Goal: Task Accomplishment & Management: Use online tool/utility

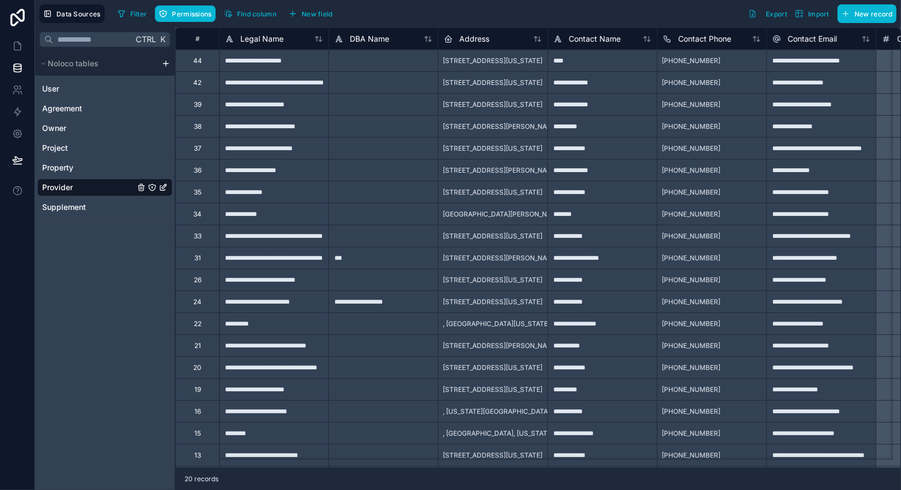
click at [121, 291] on div "Ctrl K Noloco tables User Agreement Owner Project Property Provider Supplement" at bounding box center [105, 258] width 140 height 462
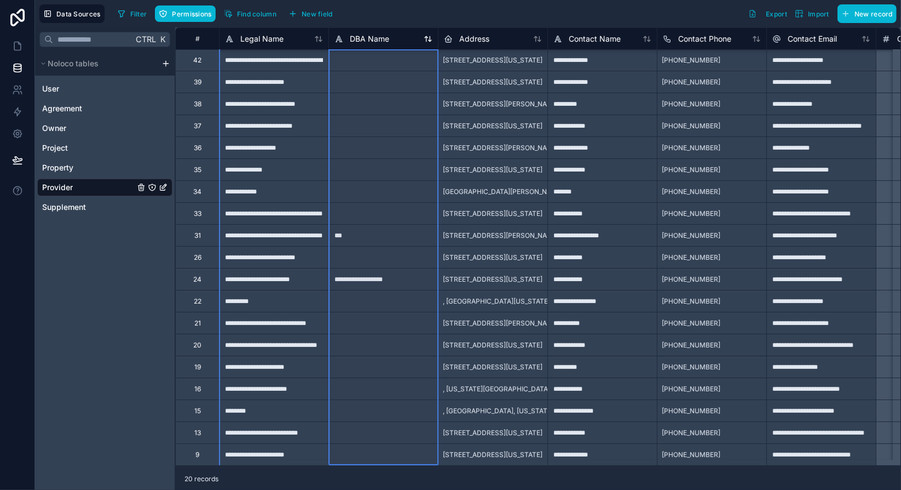
drag, startPoint x: 404, startPoint y: 40, endPoint x: 344, endPoint y: 38, distance: 59.7
click at [344, 38] on div "DBA Name" at bounding box center [384, 38] width 98 height 13
click at [417, 9] on div "Filter Permissions Find column New field Export Import New record" at bounding box center [505, 13] width 784 height 19
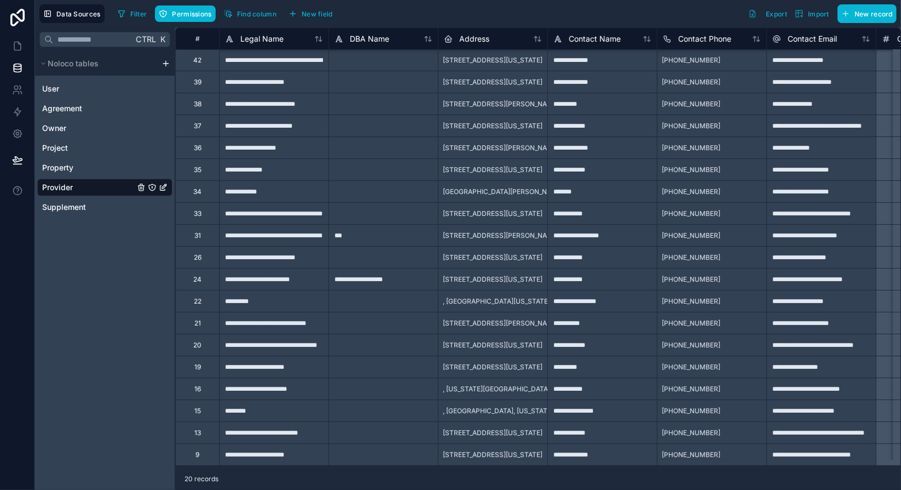
click at [93, 297] on div "Ctrl K Noloco tables User Agreement Owner Project Property Provider Supplement" at bounding box center [105, 258] width 140 height 462
click at [89, 280] on div "Ctrl K Noloco tables User Agreement Owner Project Property Provider Supplement" at bounding box center [105, 258] width 140 height 462
click at [68, 66] on span "Noloco tables" at bounding box center [73, 63] width 51 height 11
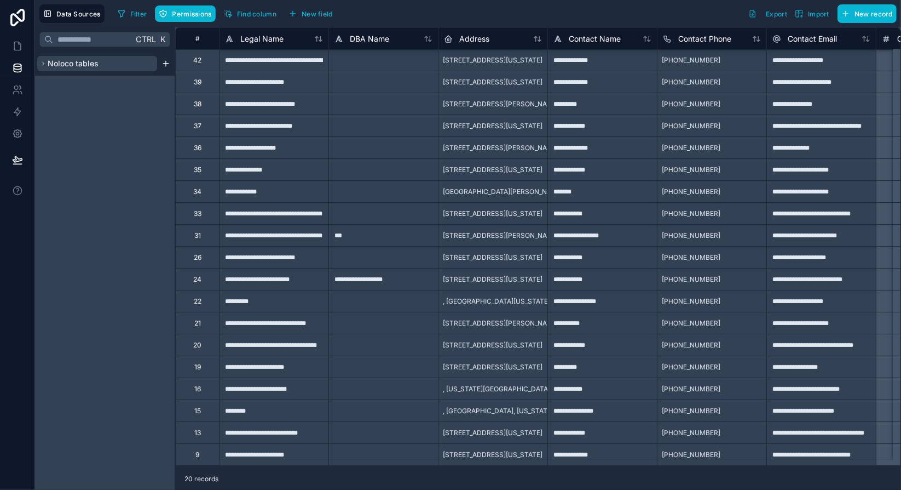
click at [68, 65] on span "Noloco tables" at bounding box center [73, 63] width 51 height 11
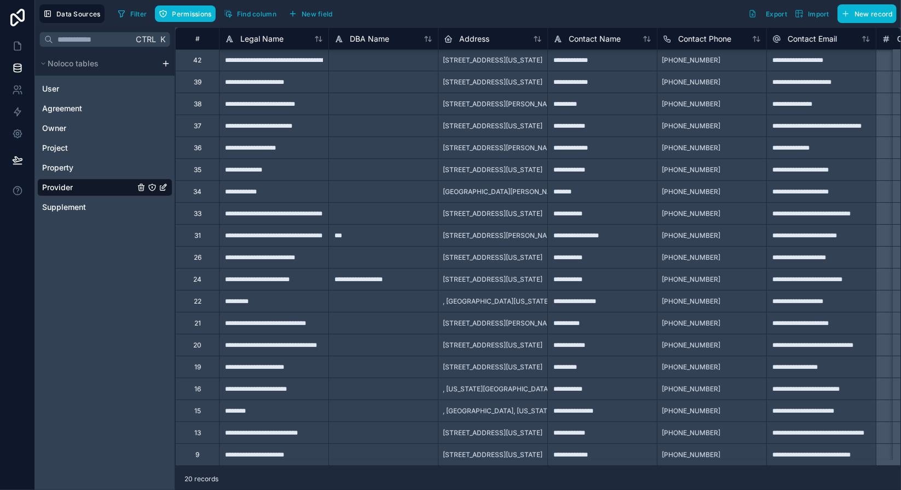
click at [166, 66] on html "**********" at bounding box center [450, 245] width 901 height 490
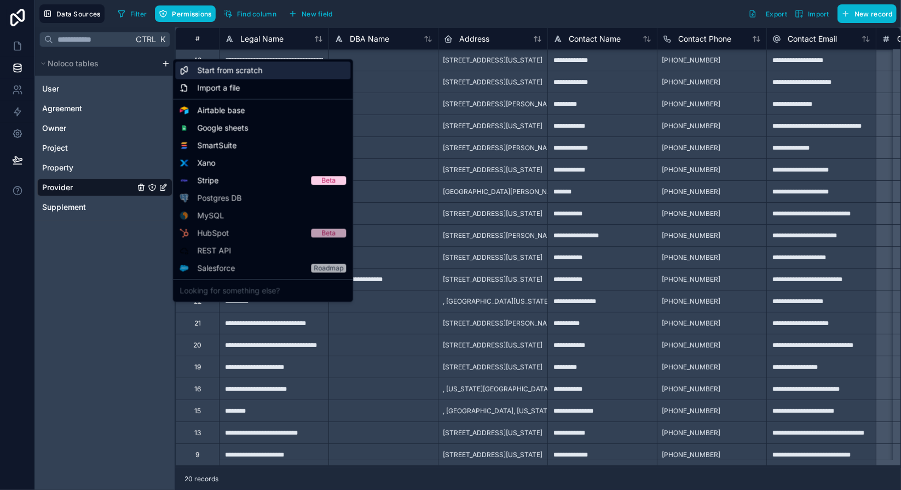
click at [252, 70] on span "Start from scratch" at bounding box center [229, 70] width 65 height 11
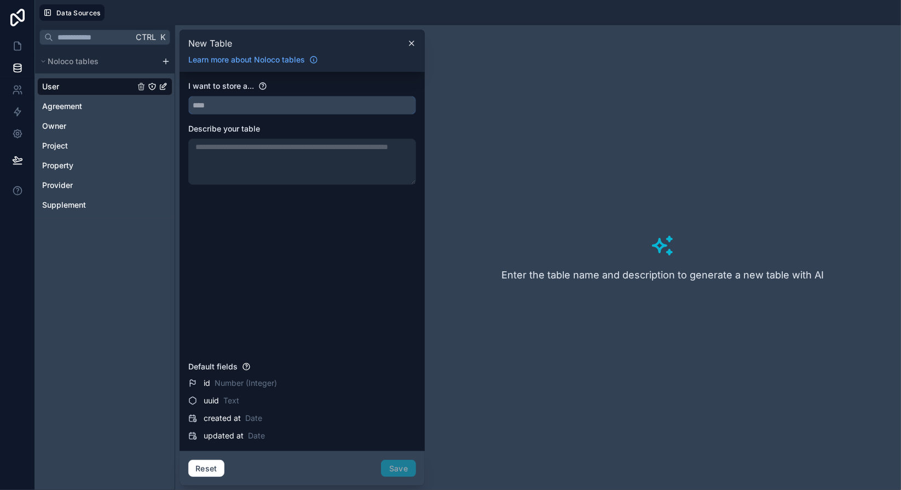
click at [226, 103] on input "text" at bounding box center [302, 105] width 227 height 18
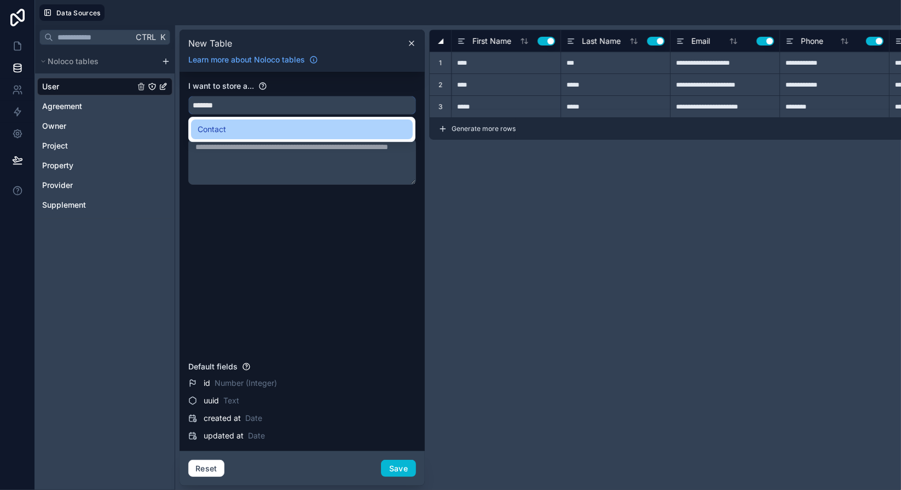
type input "*******"
click at [214, 132] on span "Contact" at bounding box center [212, 129] width 28 height 13
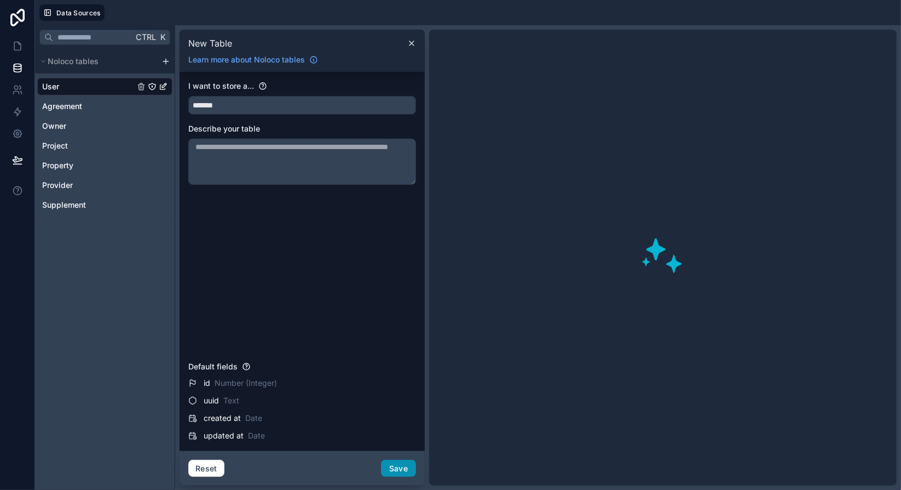
click at [405, 470] on button "Save" at bounding box center [398, 468] width 35 height 18
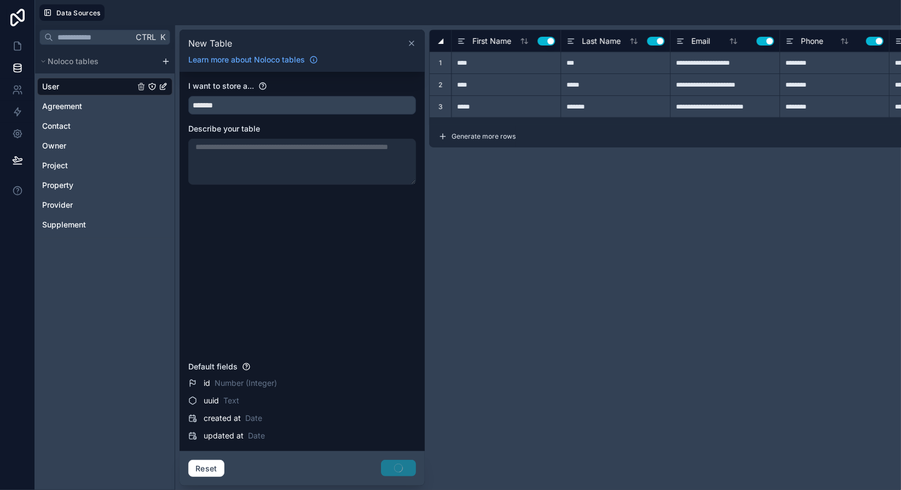
click at [411, 45] on icon at bounding box center [411, 43] width 9 height 9
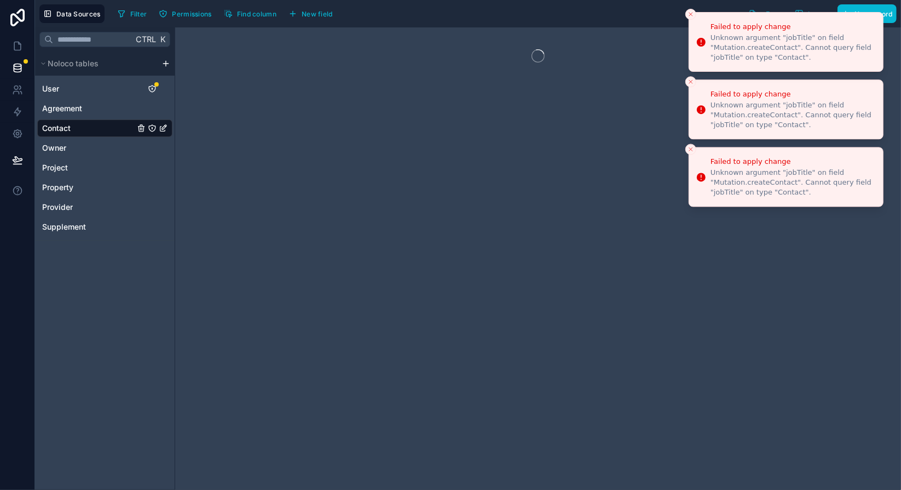
click at [691, 79] on li "Failed to apply change Unknown argument "jobTitle" on field "Mutation.createCon…" at bounding box center [786, 109] width 195 height 60
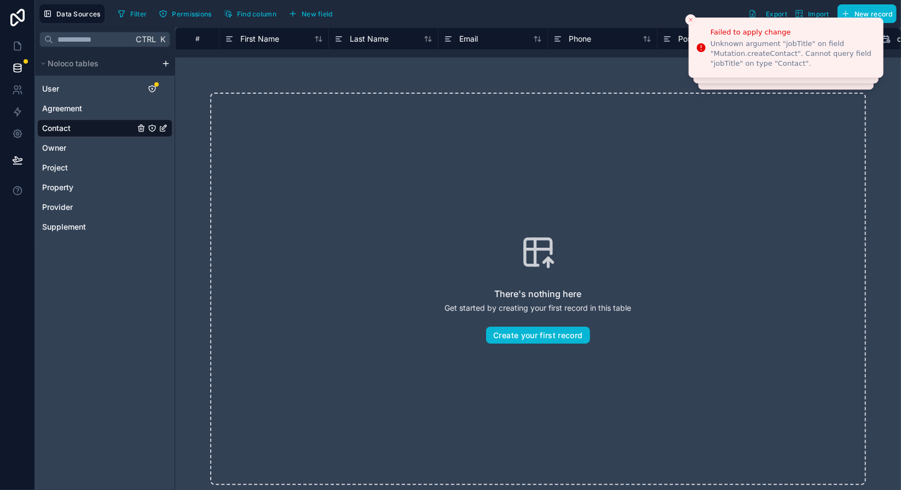
click at [85, 127] on div "Contact" at bounding box center [104, 128] width 135 height 18
click at [104, 90] on div "User" at bounding box center [104, 89] width 135 height 18
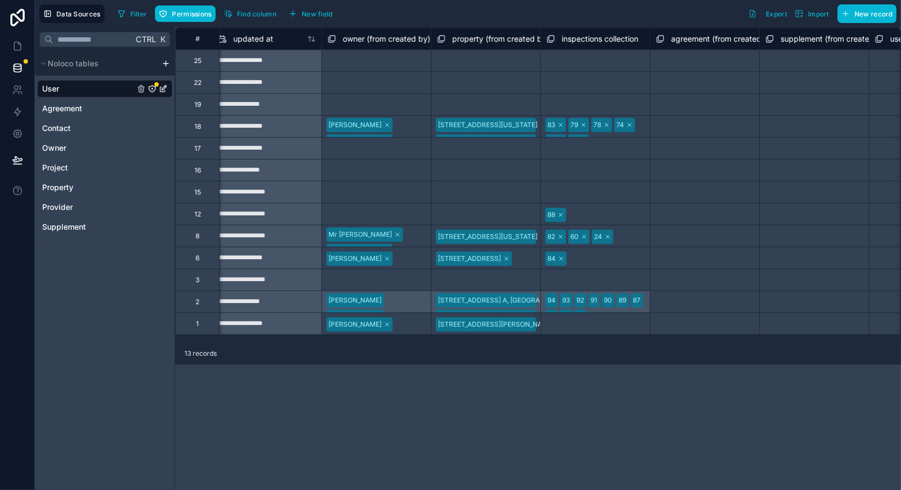
scroll to position [0, 2932]
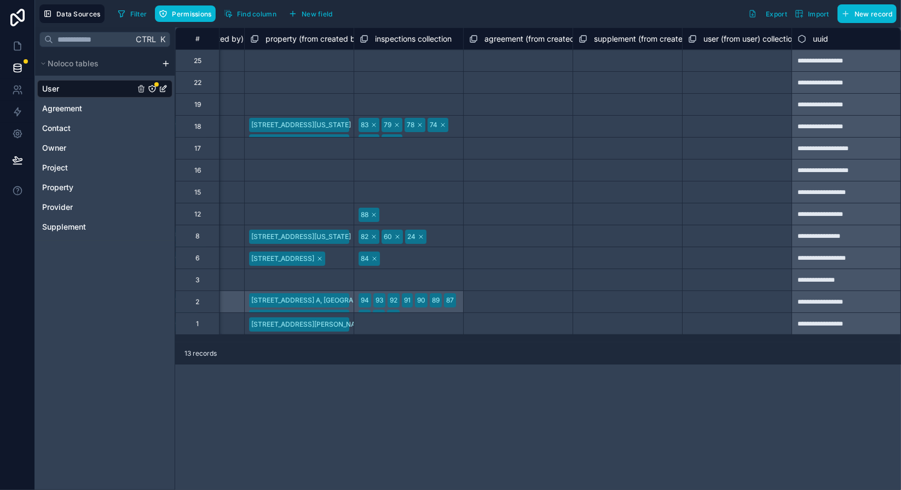
drag, startPoint x: 900, startPoint y: 357, endPoint x: 816, endPoint y: 352, distance: 84.5
click at [817, 356] on div "13 records" at bounding box center [538, 353] width 726 height 22
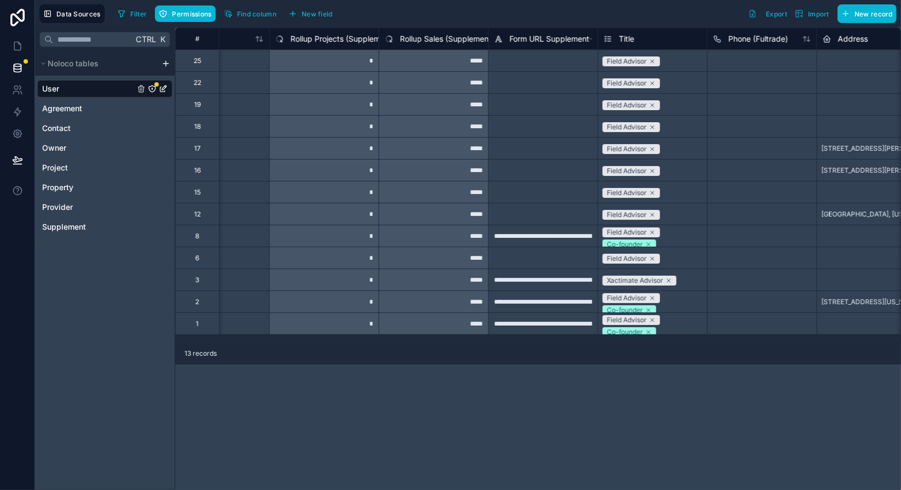
scroll to position [0, 1127]
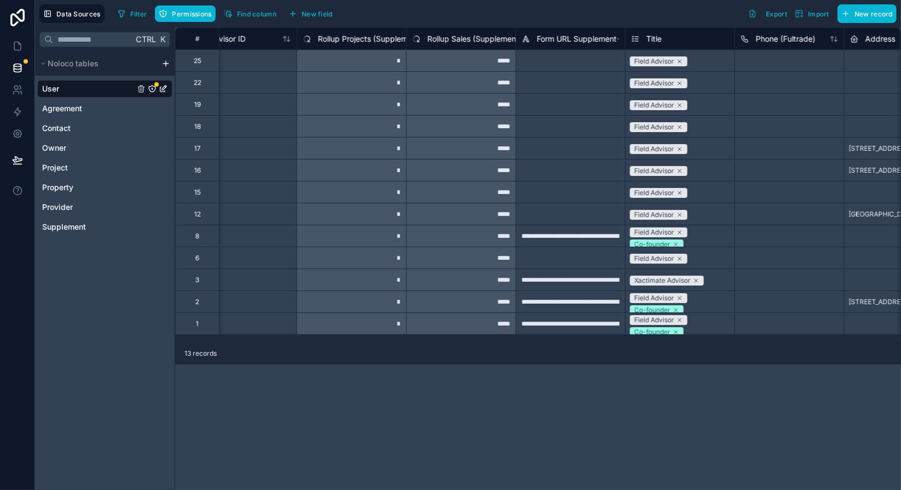
drag, startPoint x: 461, startPoint y: 345, endPoint x: 420, endPoint y: 344, distance: 40.5
click at [436, 345] on div "13 records" at bounding box center [538, 353] width 726 height 22
drag, startPoint x: 420, startPoint y: 344, endPoint x: 386, endPoint y: 342, distance: 34.6
click at [386, 342] on div "13 records" at bounding box center [538, 353] width 726 height 22
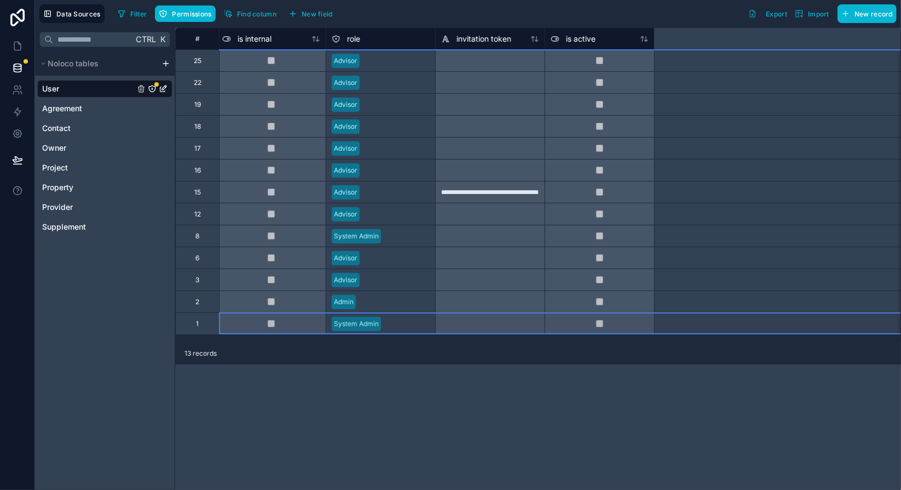
scroll to position [0, 0]
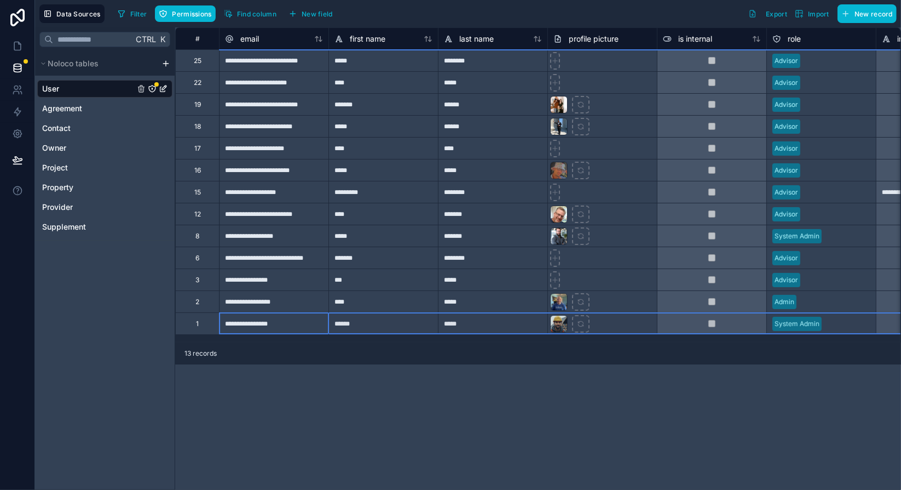
click at [216, 332] on div "1" at bounding box center [197, 323] width 44 height 22
click at [320, 388] on div "**********" at bounding box center [538, 258] width 726 height 462
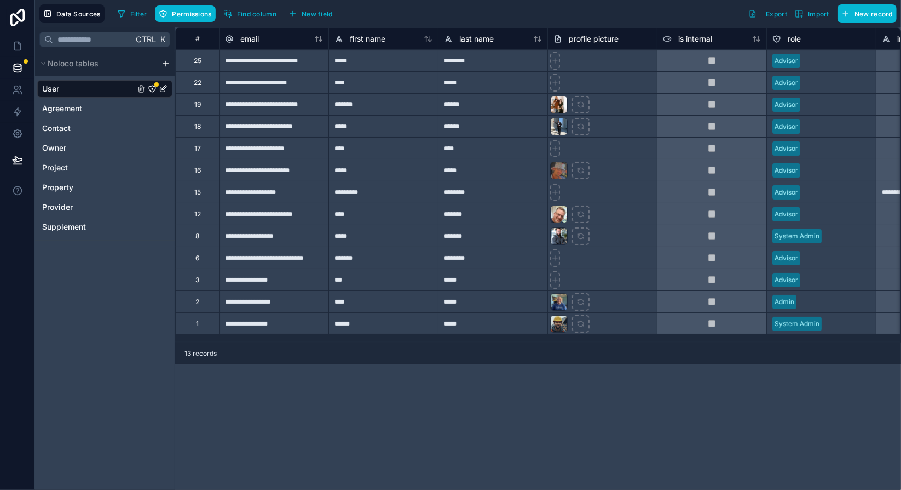
click at [154, 87] on icon "User" at bounding box center [152, 88] width 9 height 9
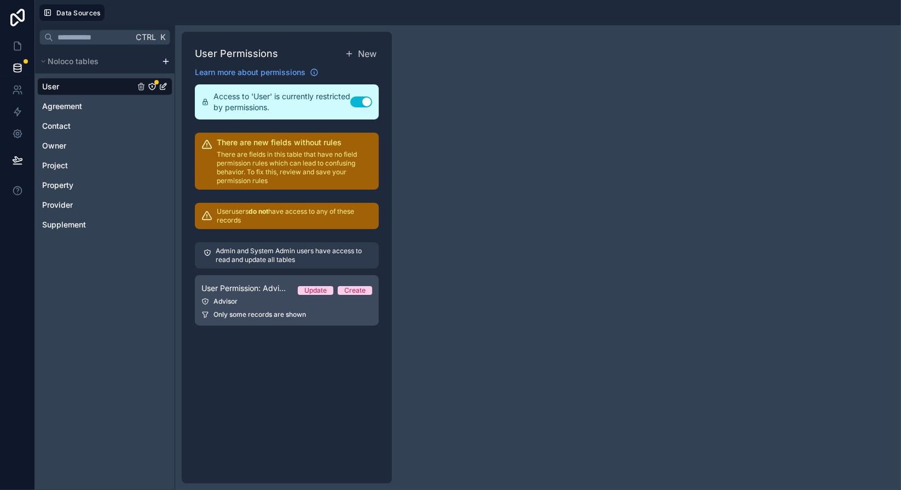
click at [249, 303] on div "Advisor" at bounding box center [287, 301] width 171 height 9
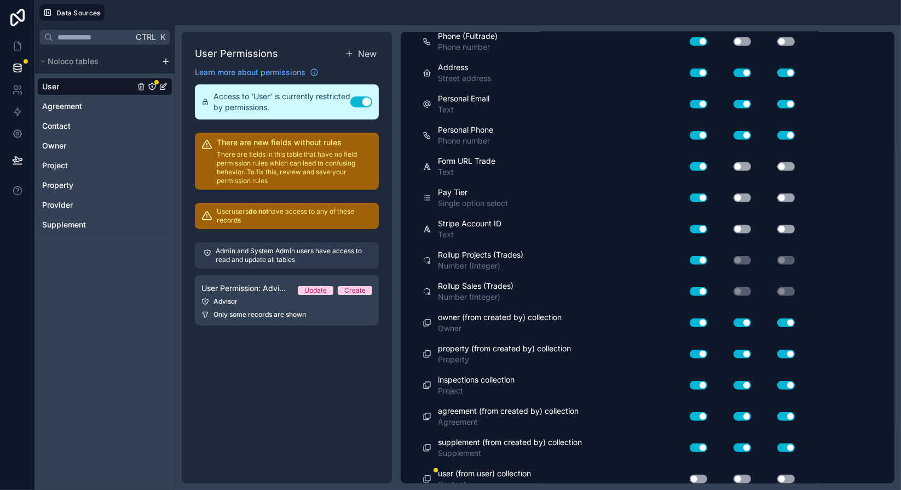
scroll to position [445, 0]
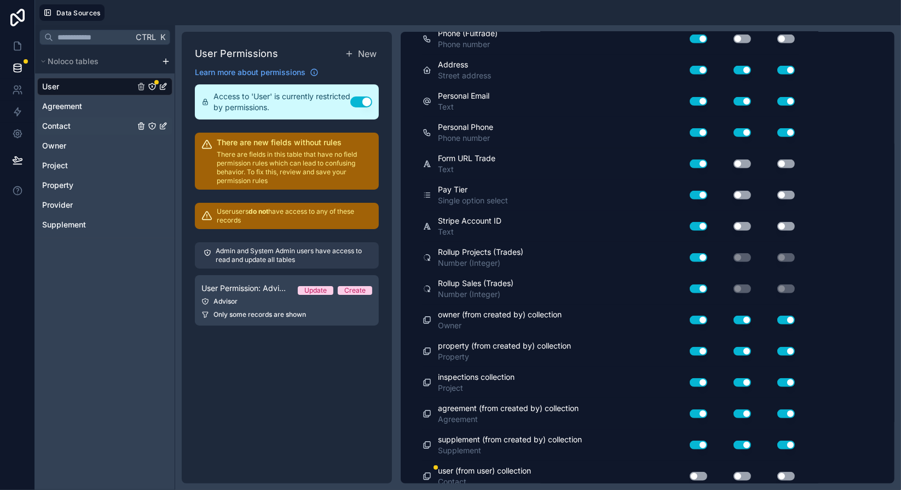
click at [66, 128] on span "Contact" at bounding box center [56, 125] width 28 height 11
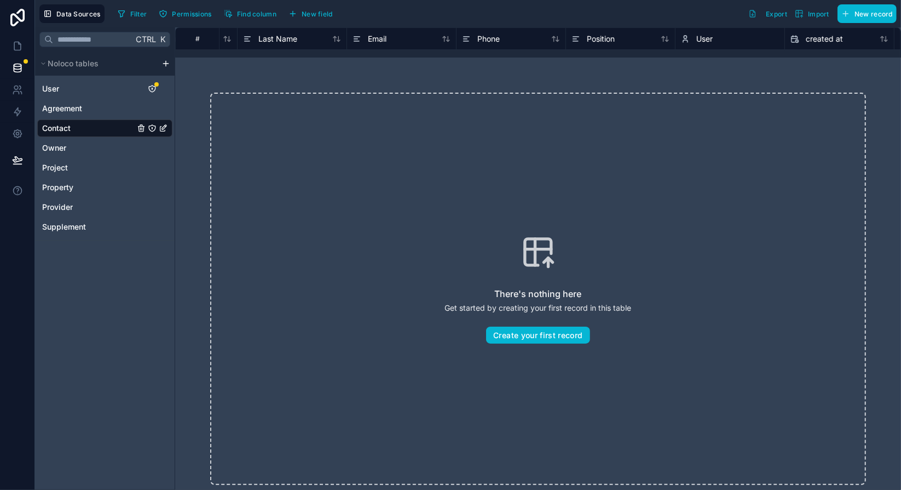
scroll to position [0, 209]
click at [595, 39] on span "User" at bounding box center [587, 38] width 16 height 11
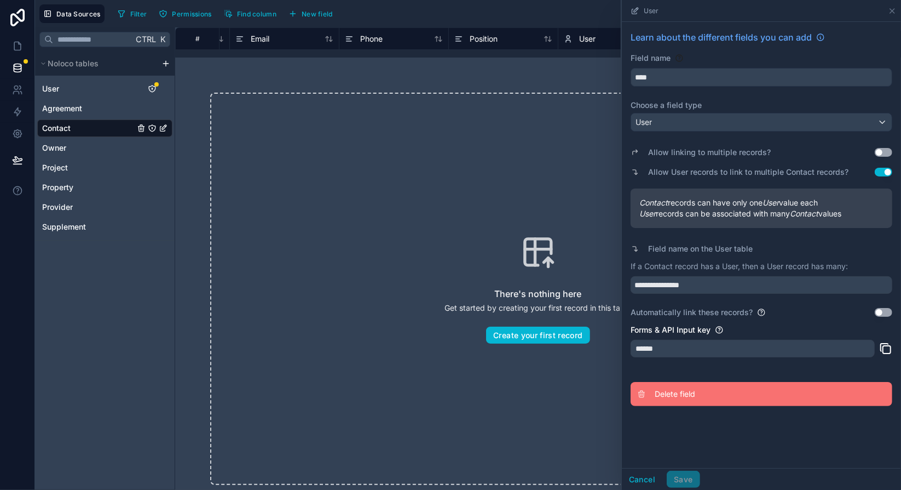
click at [676, 388] on span "Delete field" at bounding box center [734, 393] width 158 height 11
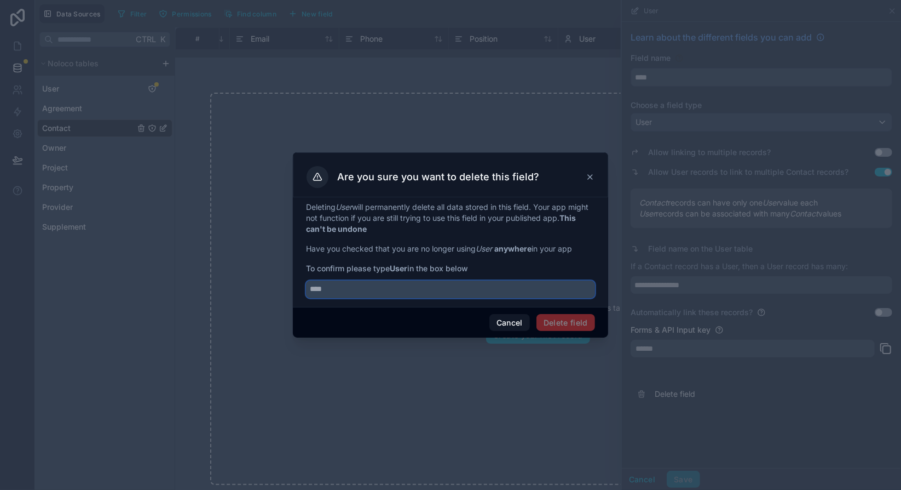
click at [371, 285] on input "text" at bounding box center [450, 289] width 289 height 18
type input "****"
click at [583, 326] on button "Delete field" at bounding box center [566, 323] width 59 height 18
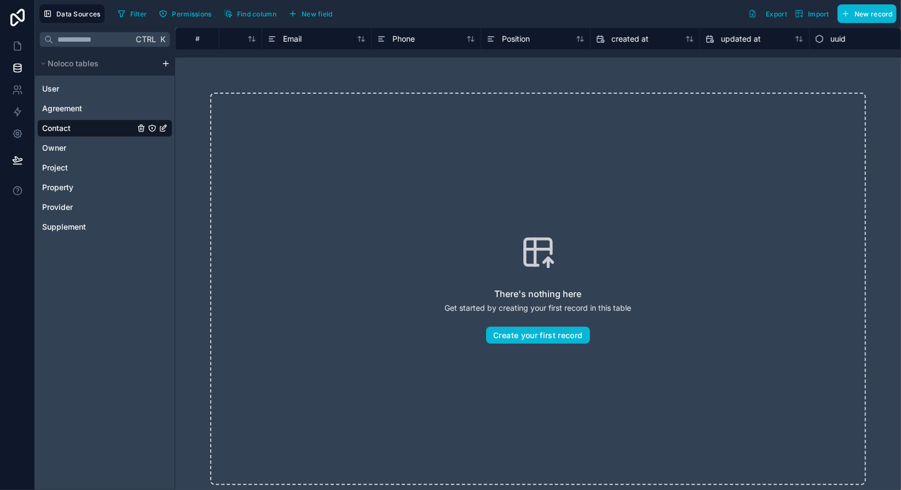
scroll to position [0, 194]
click at [783, 58] on div "There's nothing here Get started by creating your first record in this table Cr…" at bounding box center [538, 289] width 726 height 462
click at [296, 157] on div "There's nothing here Get started by creating your first record in this table Cr…" at bounding box center [538, 289] width 656 height 392
click at [317, 13] on span "New field" at bounding box center [317, 14] width 31 height 8
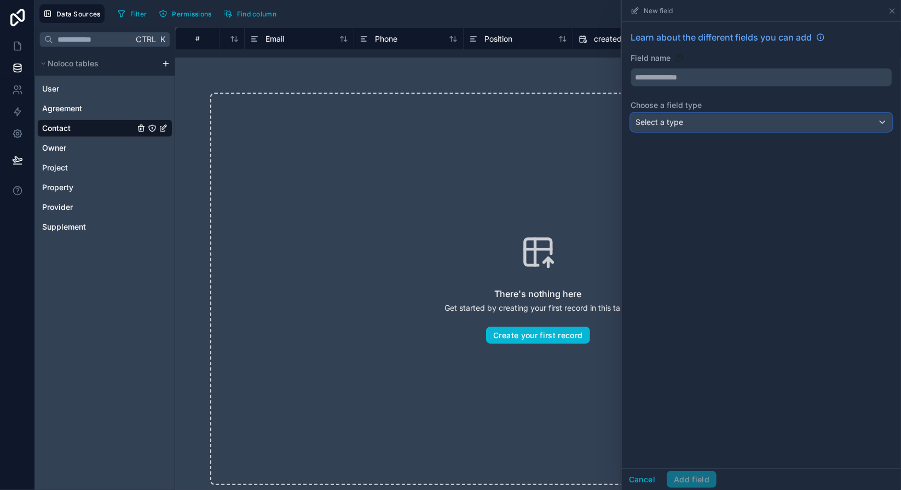
click at [705, 124] on div "Select a type" at bounding box center [761, 122] width 261 height 18
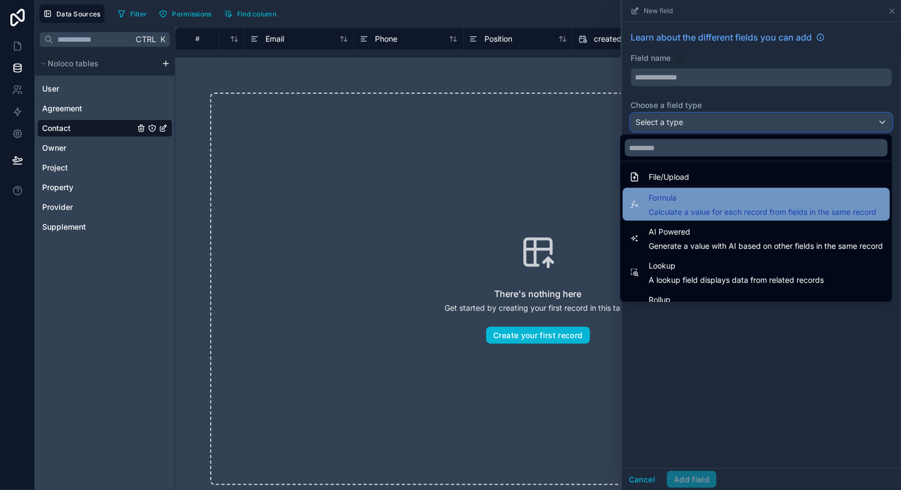
scroll to position [318, 0]
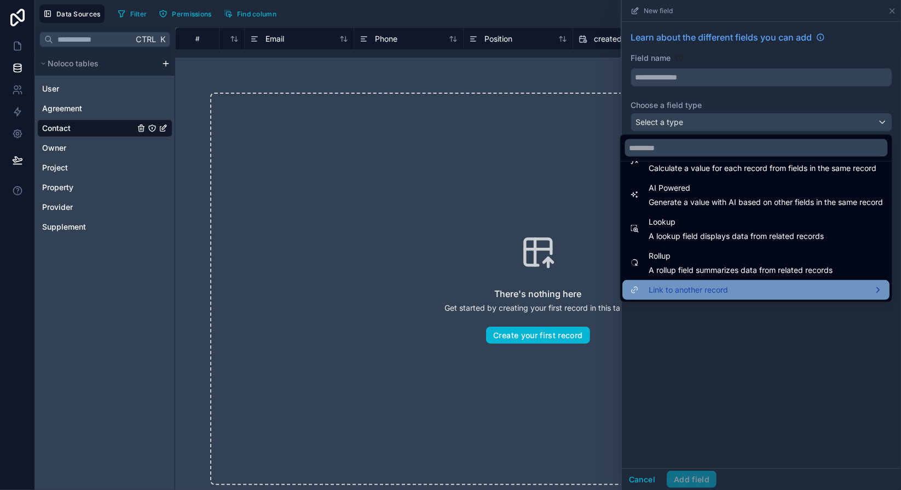
click at [698, 290] on span "Link to another record" at bounding box center [689, 289] width 79 height 13
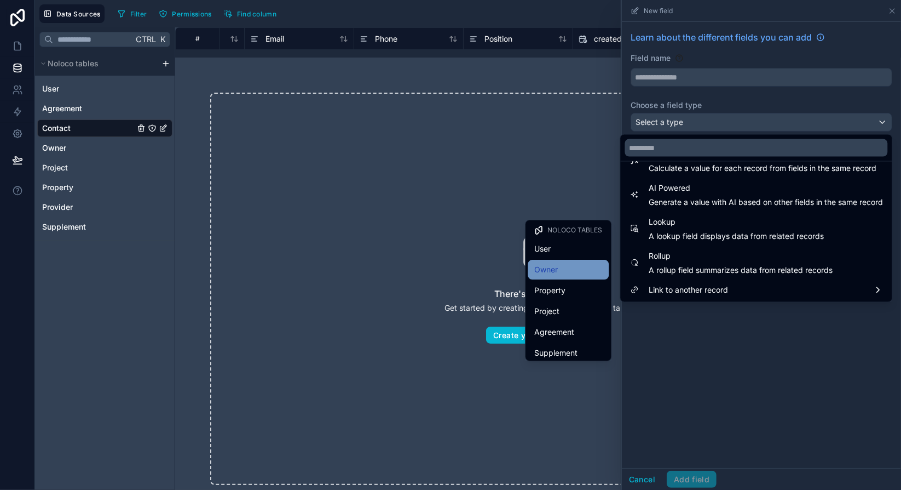
click at [547, 266] on span "Owner" at bounding box center [547, 269] width 24 height 13
type input "*****"
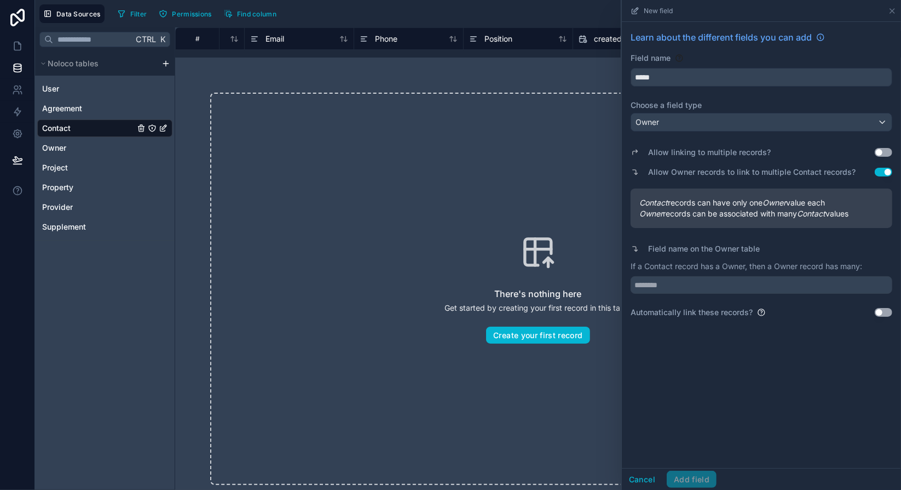
click at [887, 314] on button "Use setting" at bounding box center [884, 312] width 18 height 9
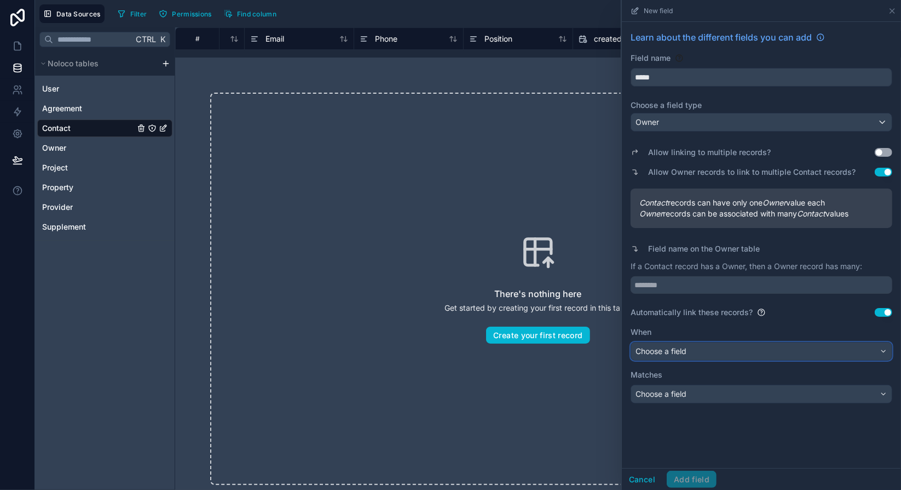
click at [710, 347] on div "Choose a field" at bounding box center [761, 351] width 261 height 18
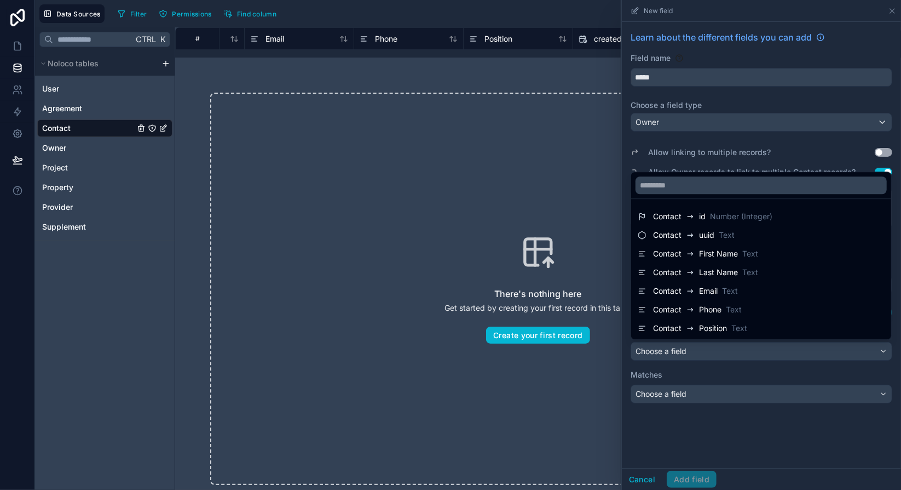
click at [427, 489] on html "Data Sources Filter Permissions Find column New field Learn about the different…" at bounding box center [450, 245] width 901 height 490
drag, startPoint x: 181, startPoint y: 422, endPoint x: 285, endPoint y: 378, distance: 113.4
click at [214, 370] on div "There's nothing here Get started by creating your first record in this table Cr…" at bounding box center [538, 289] width 656 height 392
click at [713, 426] on div at bounding box center [761, 245] width 279 height 490
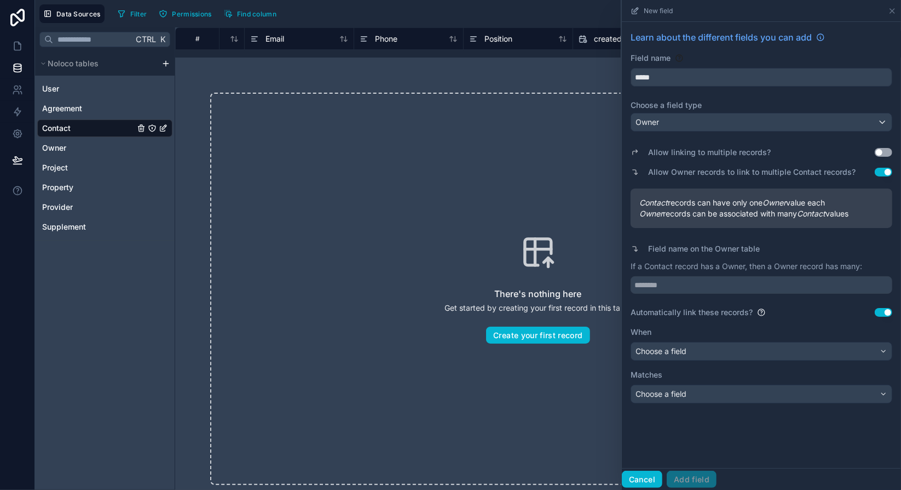
click at [650, 479] on button "Cancel" at bounding box center [642, 479] width 41 height 18
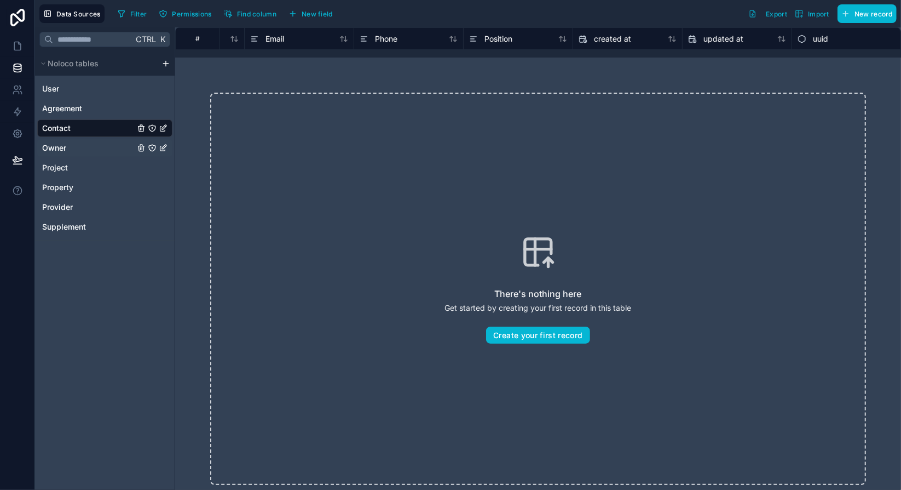
click at [60, 149] on span "Owner" at bounding box center [54, 147] width 24 height 11
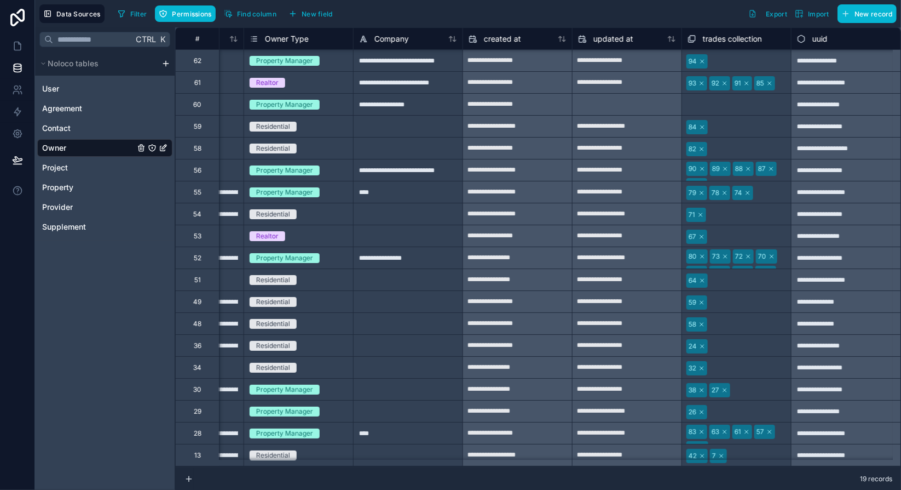
scroll to position [6, 859]
